Goal: Information Seeking & Learning: Understand process/instructions

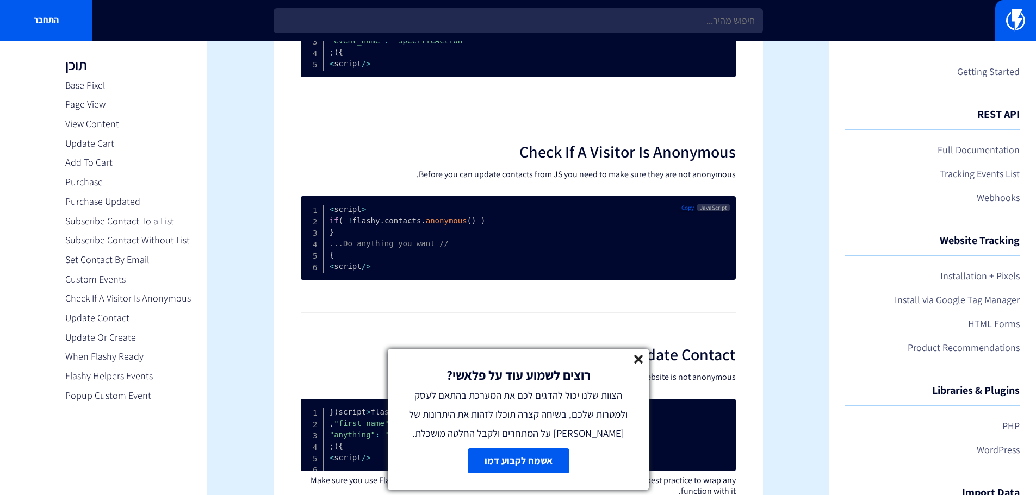
scroll to position [2520, 0]
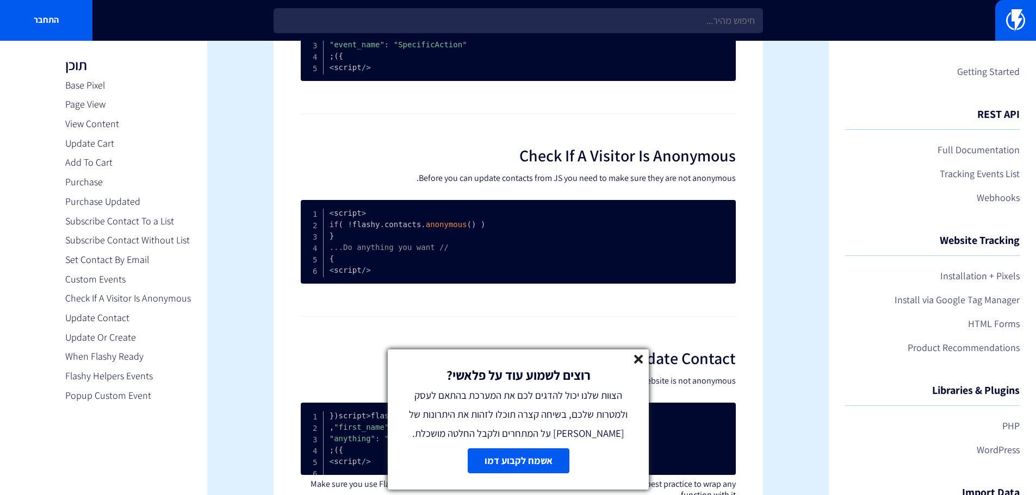
click at [645, 357] on div "רוצים לשמוע עוד על פלאשי? הצוות שלנו יכול להדגים לכם את המערכת בהתאם לעסק ולמטר…" at bounding box center [518, 397] width 261 height 94
click at [637, 356] on icon at bounding box center [638, 359] width 9 height 9
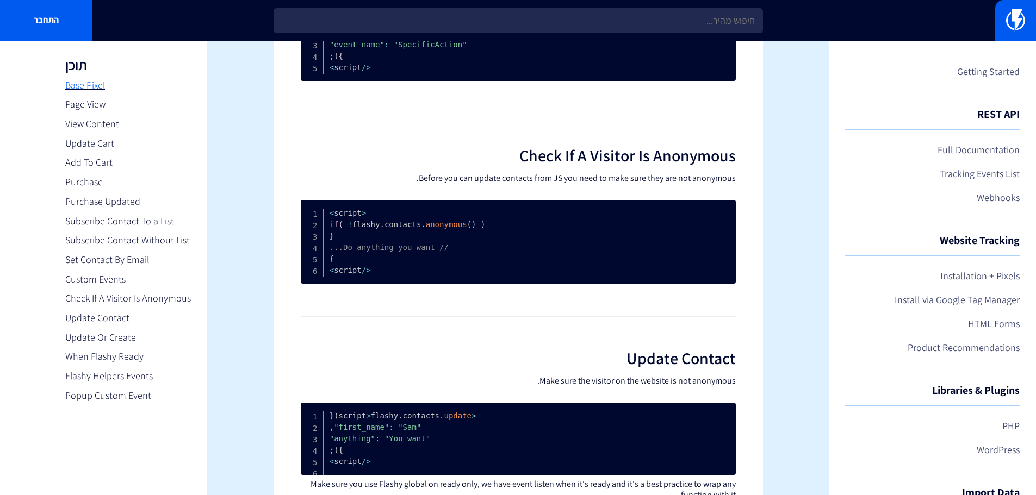
click at [76, 89] on link "Base Pixel" at bounding box center [128, 85] width 126 height 14
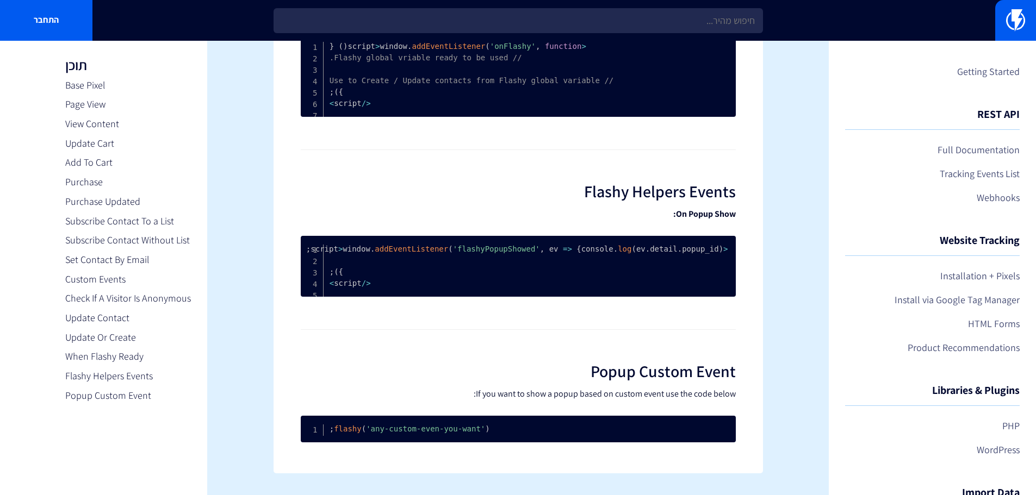
scroll to position [3445, 0]
drag, startPoint x: 83, startPoint y: 189, endPoint x: 79, endPoint y: 178, distance: 11.0
click at [83, 189] on link "Purchase" at bounding box center [128, 182] width 126 height 14
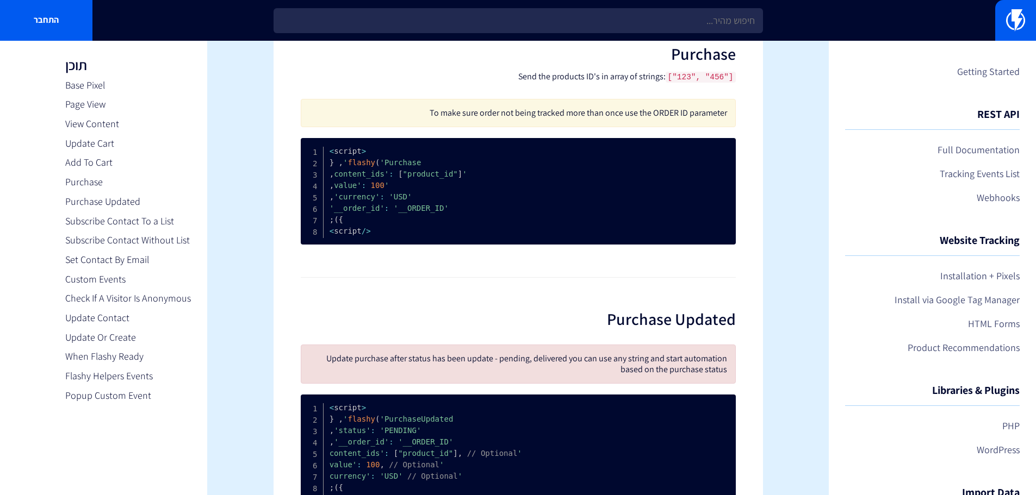
scroll to position [1188, 0]
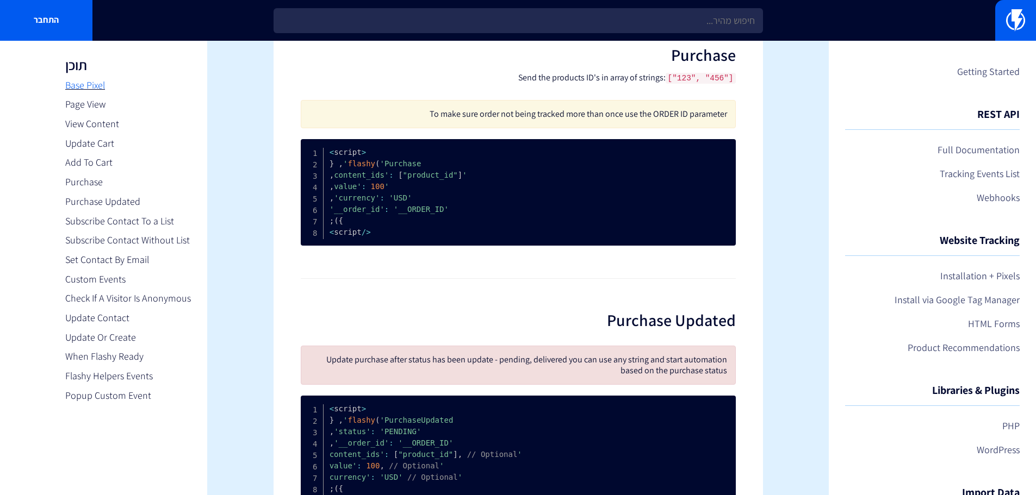
click at [95, 89] on link "Base Pixel" at bounding box center [128, 85] width 126 height 14
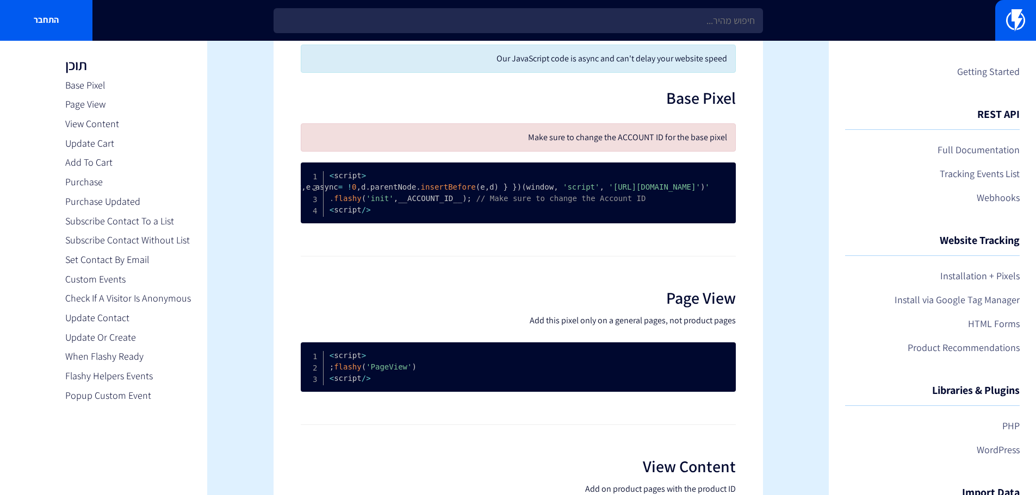
scroll to position [86, 0]
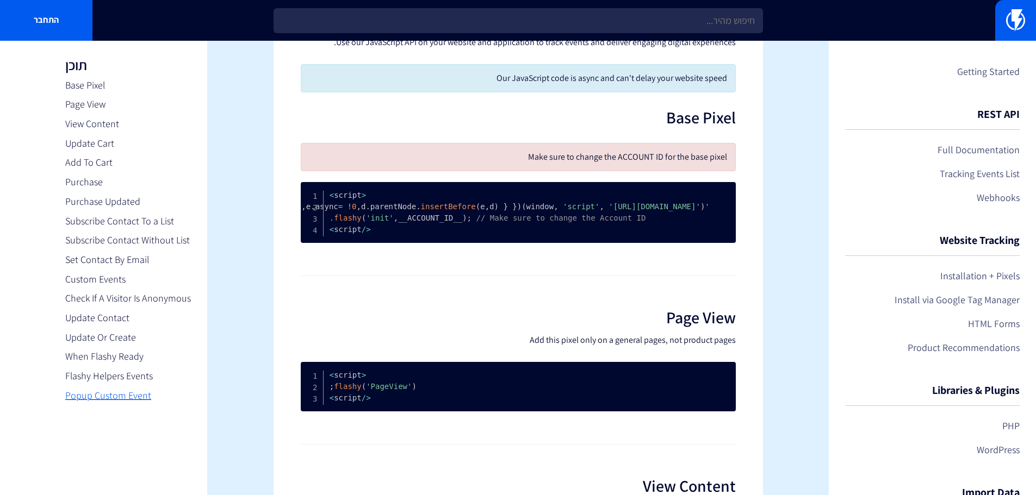
click at [97, 395] on link "Popup Custom Event" at bounding box center [128, 396] width 126 height 14
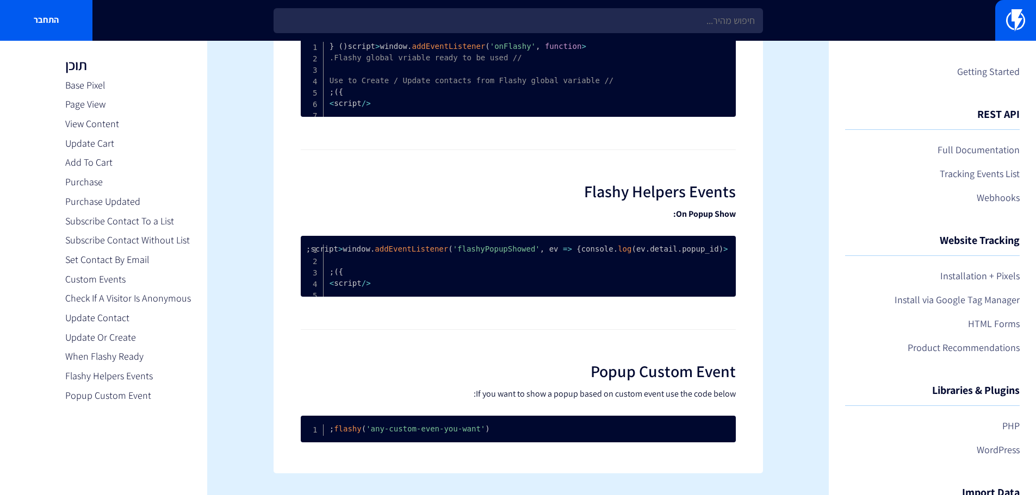
scroll to position [3445, 0]
click at [991, 76] on link "Getting Started" at bounding box center [932, 72] width 175 height 18
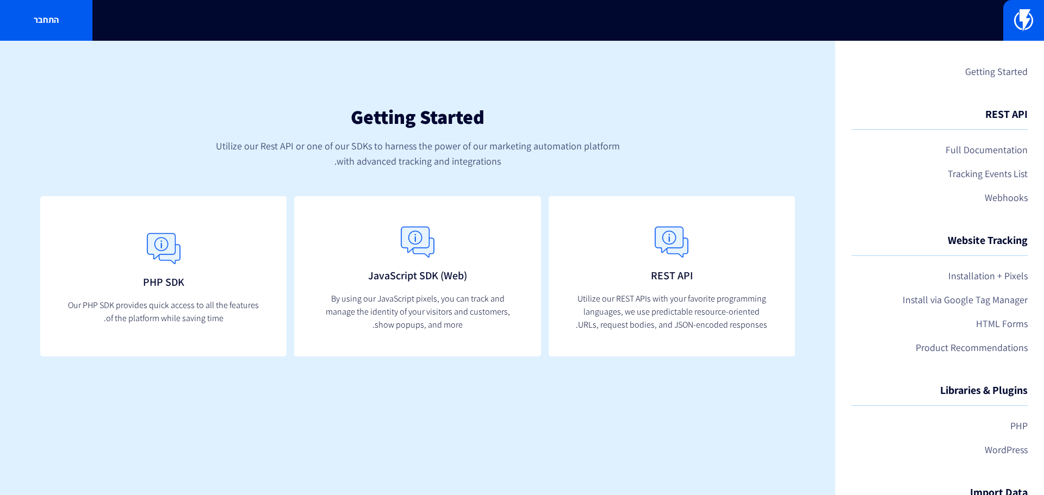
click at [973, 152] on link "Full Documentation" at bounding box center [940, 150] width 176 height 18
